Goal: Task Accomplishment & Management: Manage account settings

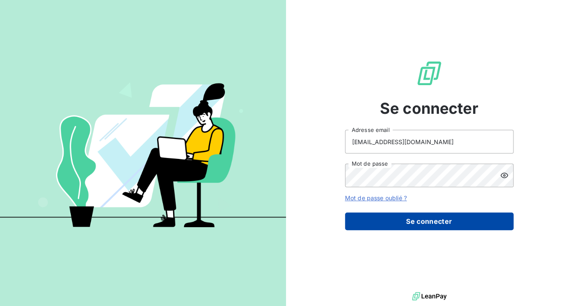
click at [431, 217] on button "Se connecter" at bounding box center [429, 221] width 168 height 18
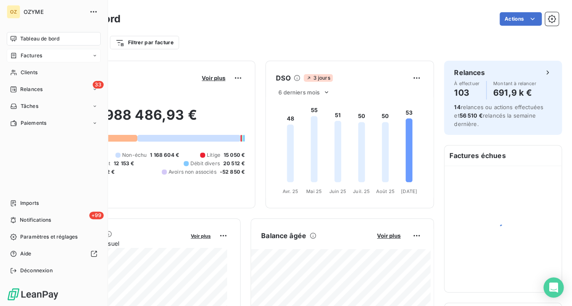
click at [17, 58] on div "Factures" at bounding box center [26, 56] width 32 height 8
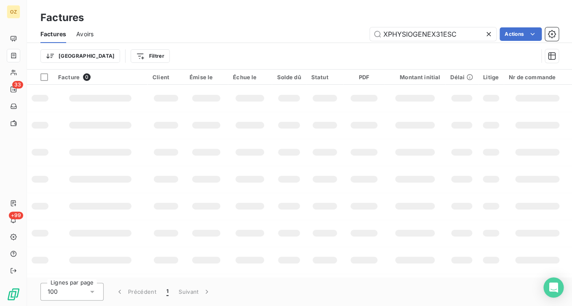
click at [431, 27] on div "Factures Avoirs XPHYSIOGENEX31ESC Actions" at bounding box center [299, 34] width 545 height 18
click at [427, 32] on input "XPHYSIOGENEX31ESC" at bounding box center [433, 33] width 126 height 13
type input "911102"
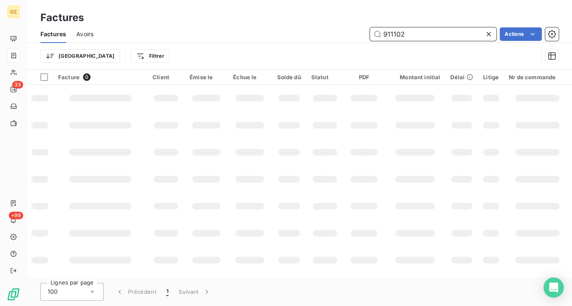
click at [423, 35] on input "911102" at bounding box center [433, 33] width 126 height 13
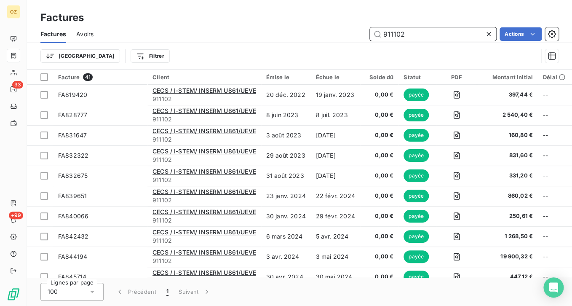
click at [415, 30] on input "911102" at bounding box center [433, 33] width 126 height 13
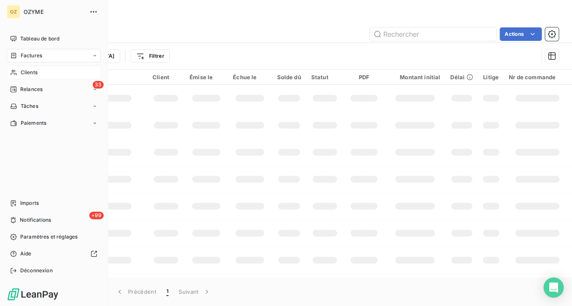
click at [15, 73] on icon at bounding box center [14, 72] width 6 height 5
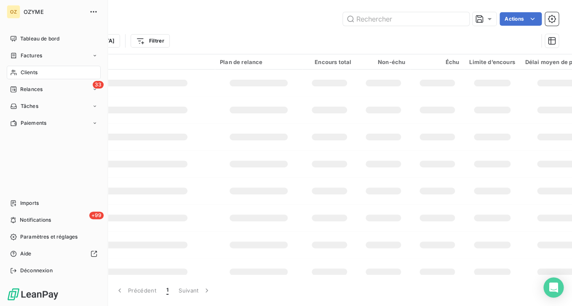
drag, startPoint x: 17, startPoint y: 69, endPoint x: 443, endPoint y: 31, distance: 427.7
click at [18, 69] on div "Clients" at bounding box center [54, 72] width 94 height 13
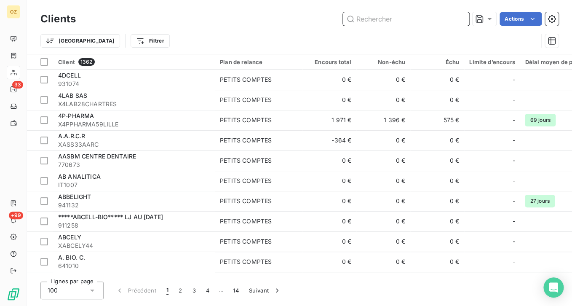
click at [411, 20] on input "text" at bounding box center [406, 18] width 126 height 13
paste input "911102"
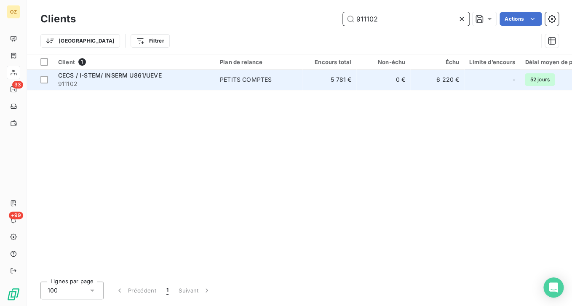
type input "911102"
click at [245, 83] on div "PETITS COMPTES" at bounding box center [246, 79] width 52 height 8
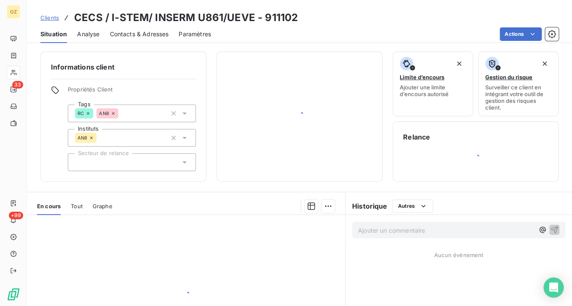
click at [245, 83] on div at bounding box center [299, 116] width 145 height 109
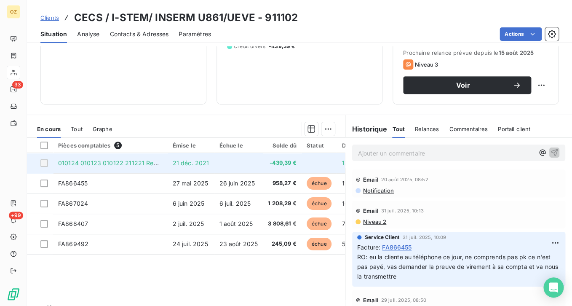
scroll to position [145, 0]
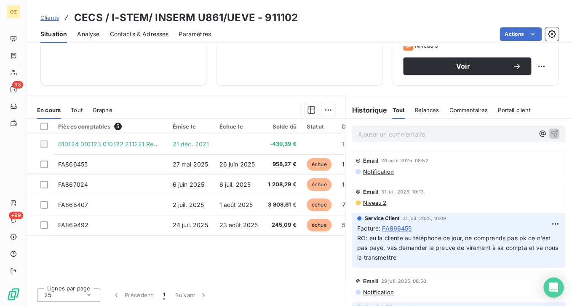
click at [217, 253] on div "Pièces comptables 5 Émise le Échue le Solde dû Statut Délai Retard Nr de comman…" at bounding box center [186, 200] width 318 height 162
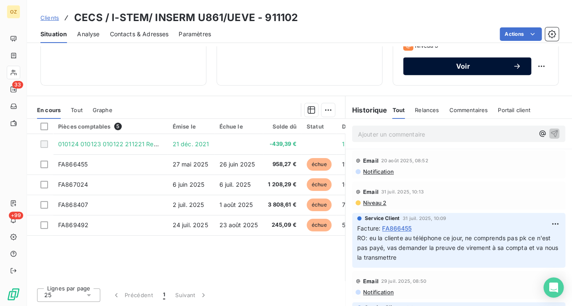
scroll to position [0, 0]
